Goal: Find specific page/section: Find specific page/section

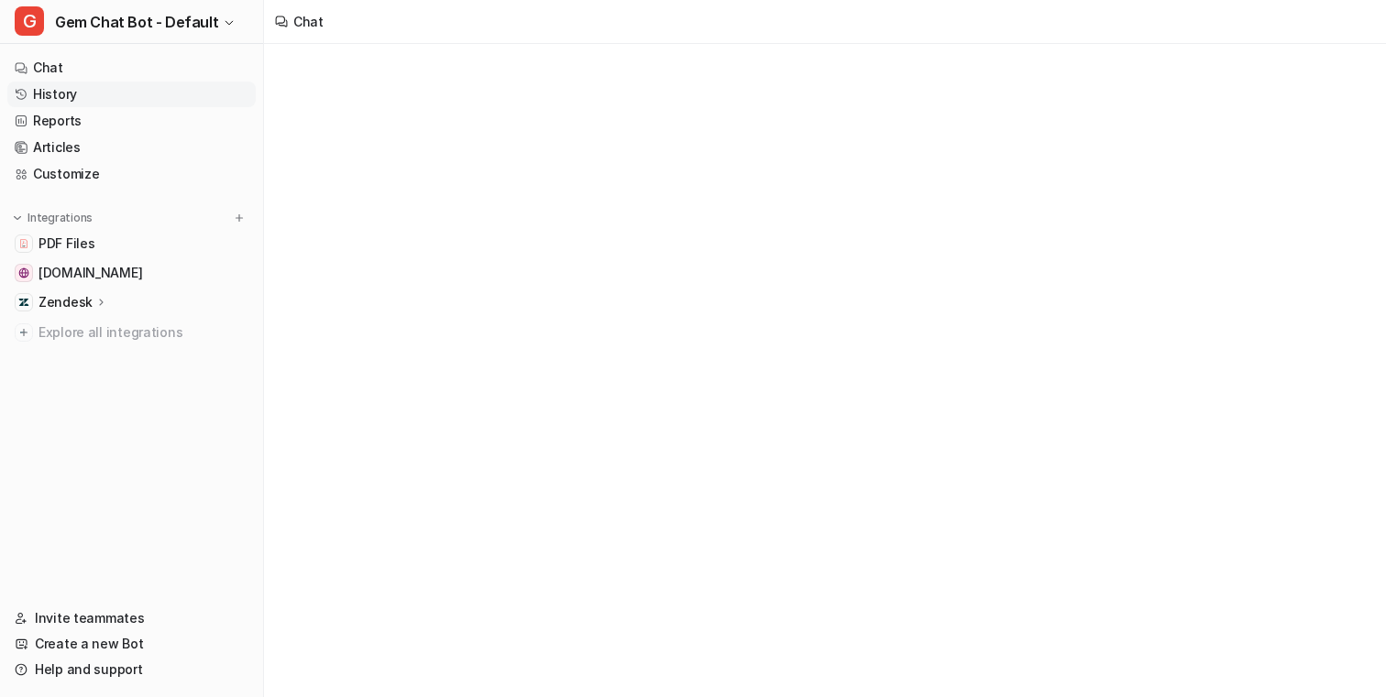
click at [125, 93] on link "History" at bounding box center [131, 95] width 248 height 26
click at [130, 94] on link "History" at bounding box center [131, 95] width 248 height 26
click at [125, 93] on link "History" at bounding box center [131, 95] width 248 height 26
click at [418, 146] on div "Chat" at bounding box center [693, 348] width 1386 height 697
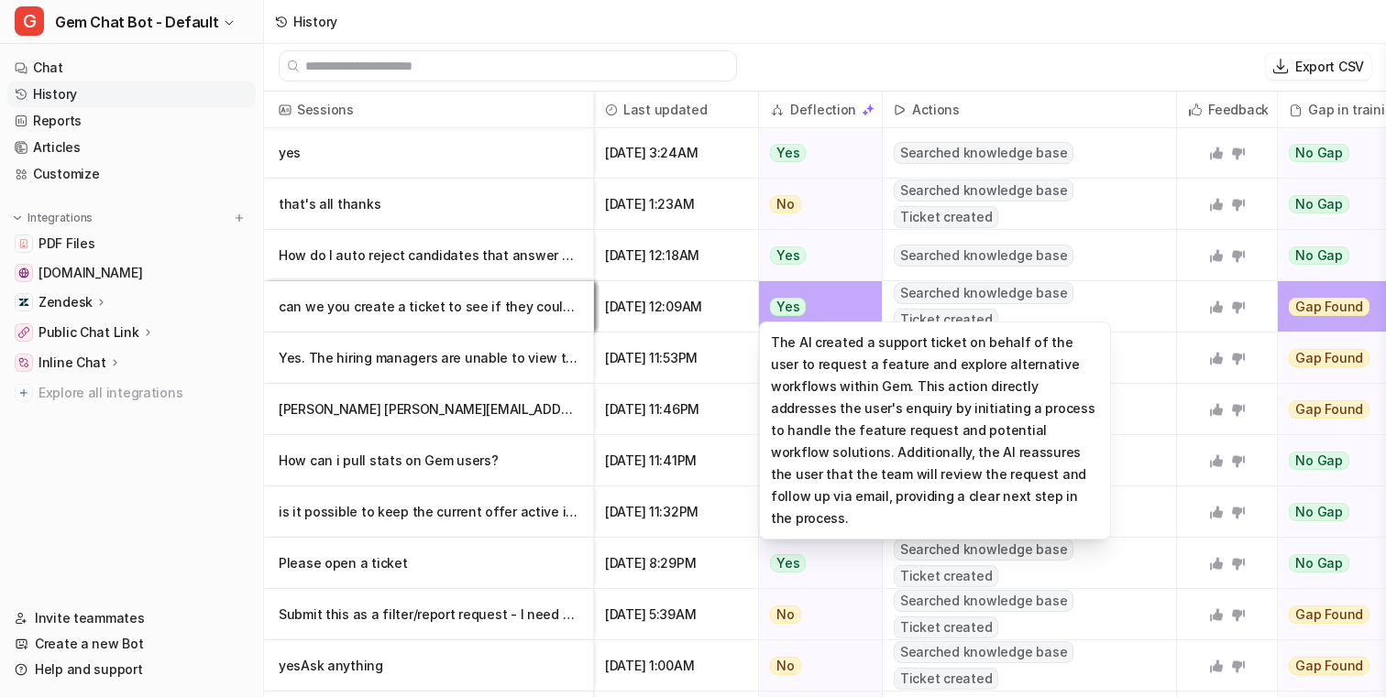
click at [844, 313] on div "Yes" at bounding box center [815, 306] width 113 height 51
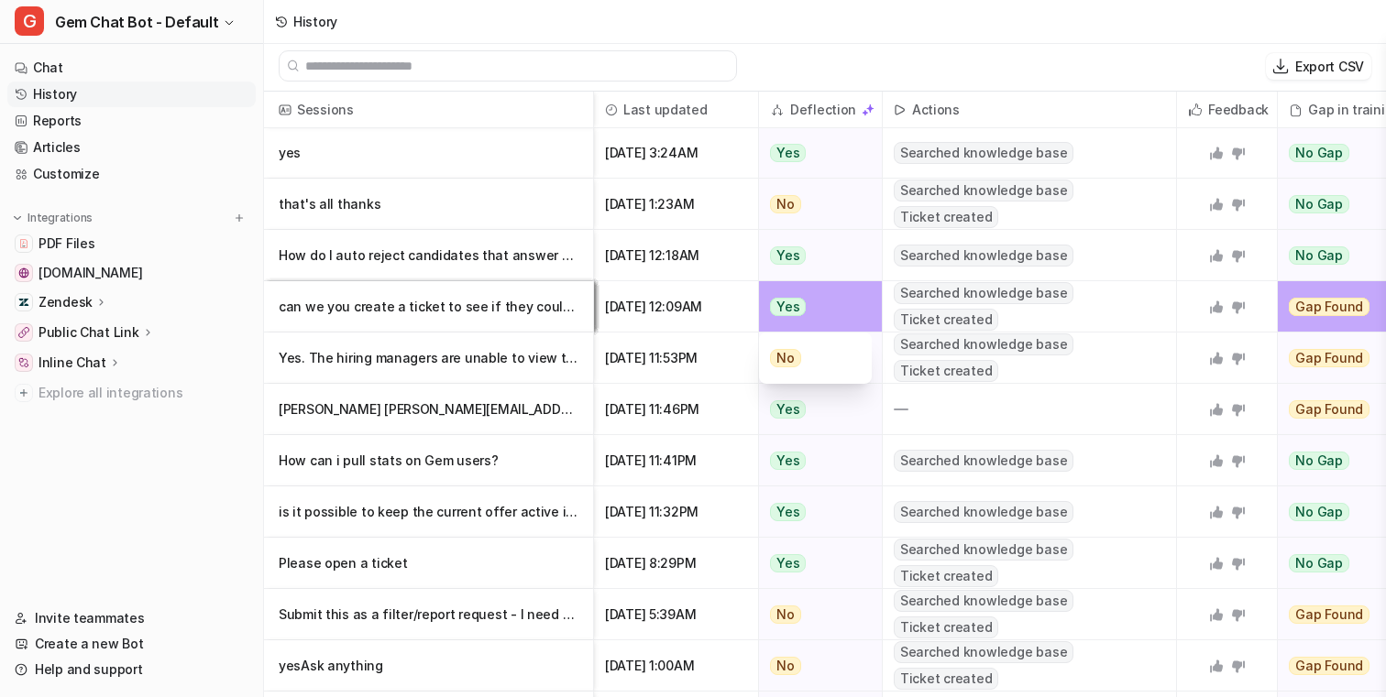
click at [844, 313] on div "Yes" at bounding box center [815, 306] width 113 height 51
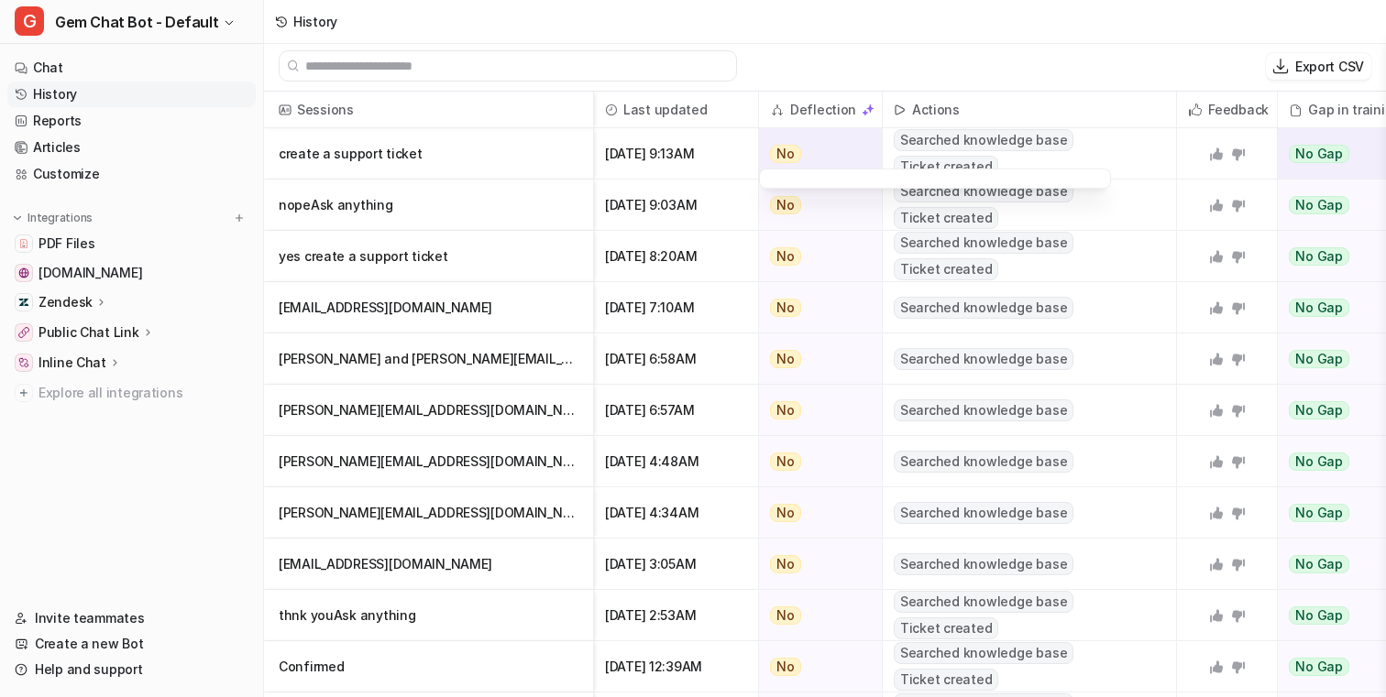
click at [803, 145] on div "No" at bounding box center [815, 153] width 113 height 51
click at [862, 38] on div "History" at bounding box center [825, 22] width 1122 height 44
click at [1319, 148] on span "No Gap" at bounding box center [1319, 154] width 60 height 18
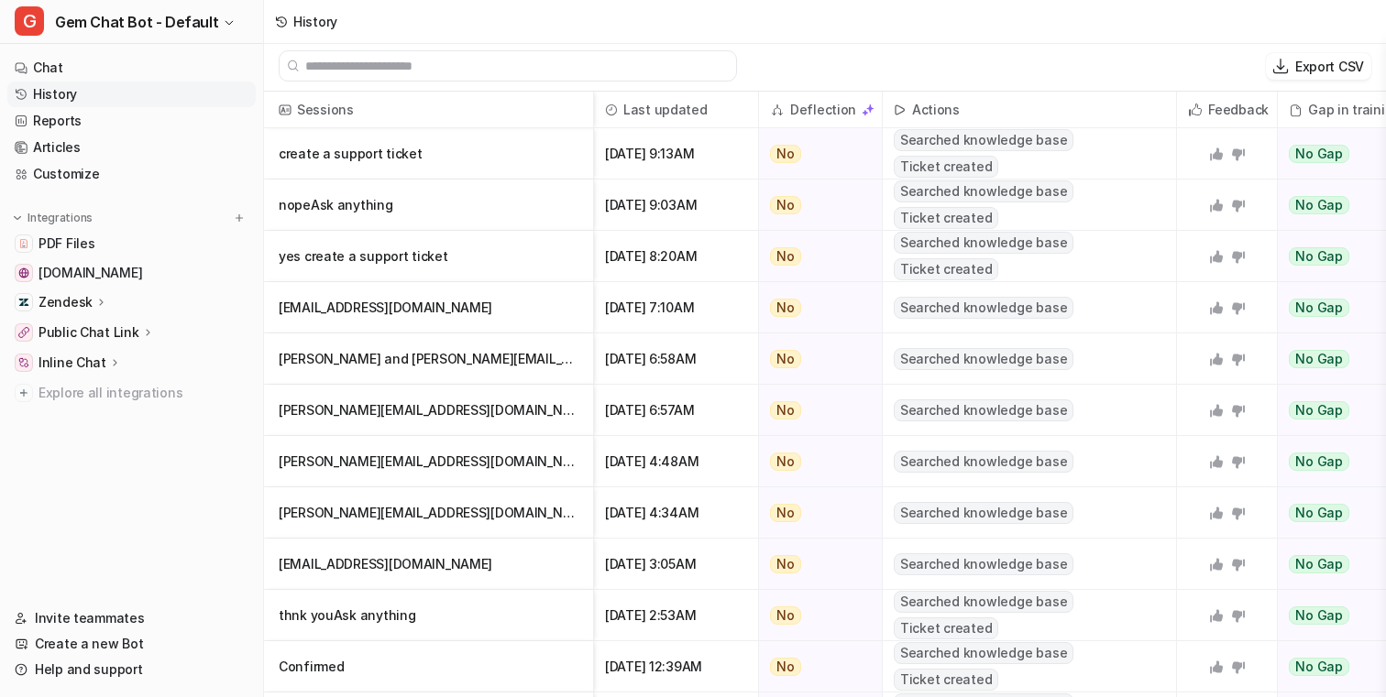
click at [903, 5] on div "History" at bounding box center [825, 22] width 1122 height 44
